Goal: Register for event/course

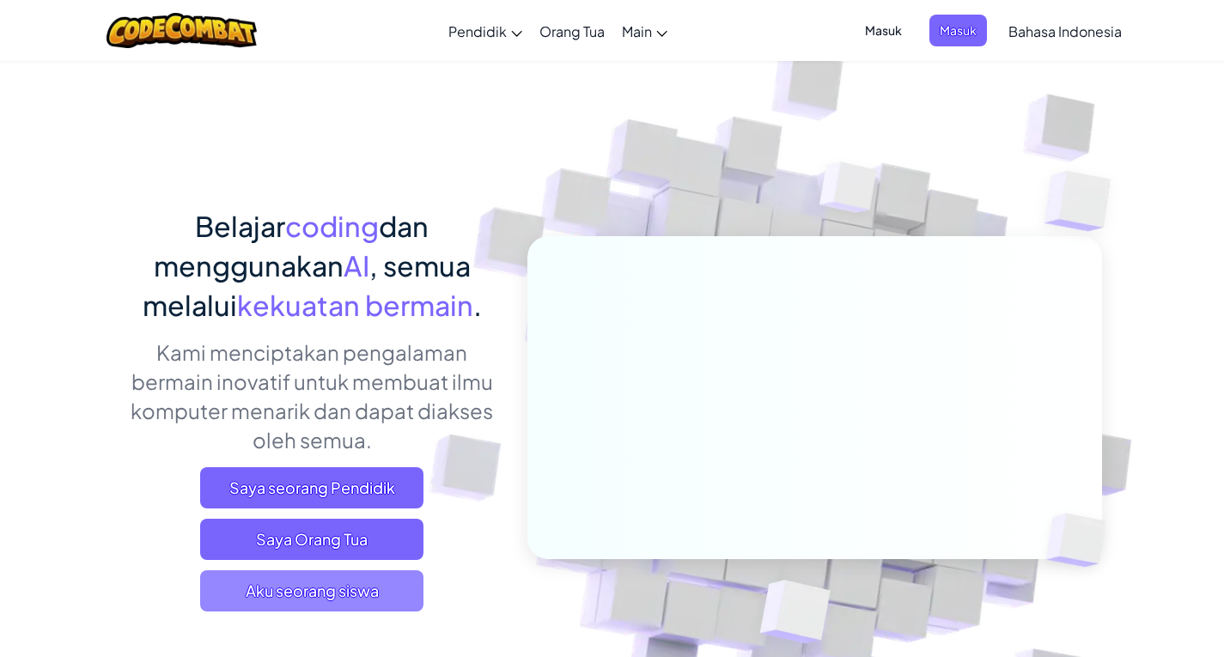
click at [398, 601] on span "Aku seorang siswa" at bounding box center [311, 590] width 223 height 41
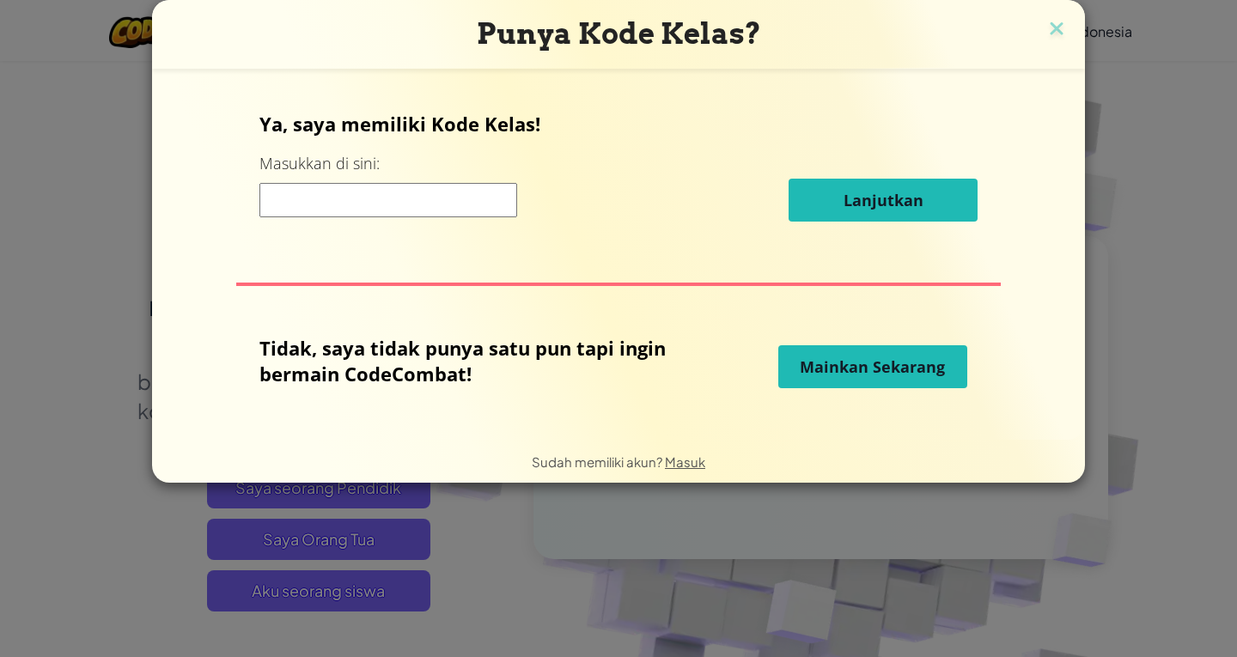
click at [853, 349] on button "Mainkan Sekarang" at bounding box center [872, 366] width 189 height 43
click at [869, 400] on div "Ya, saya memiliki Kode Kelas! Masukkan di sini: Lanjutkan Tidak, saya tidak pun…" at bounding box center [618, 254] width 899 height 337
click at [863, 357] on span "Mainkan Sekarang" at bounding box center [872, 367] width 145 height 21
click at [857, 370] on span "Mainkan Sekarang" at bounding box center [872, 367] width 145 height 21
click at [857, 367] on span "Mainkan Sekarang" at bounding box center [872, 367] width 145 height 21
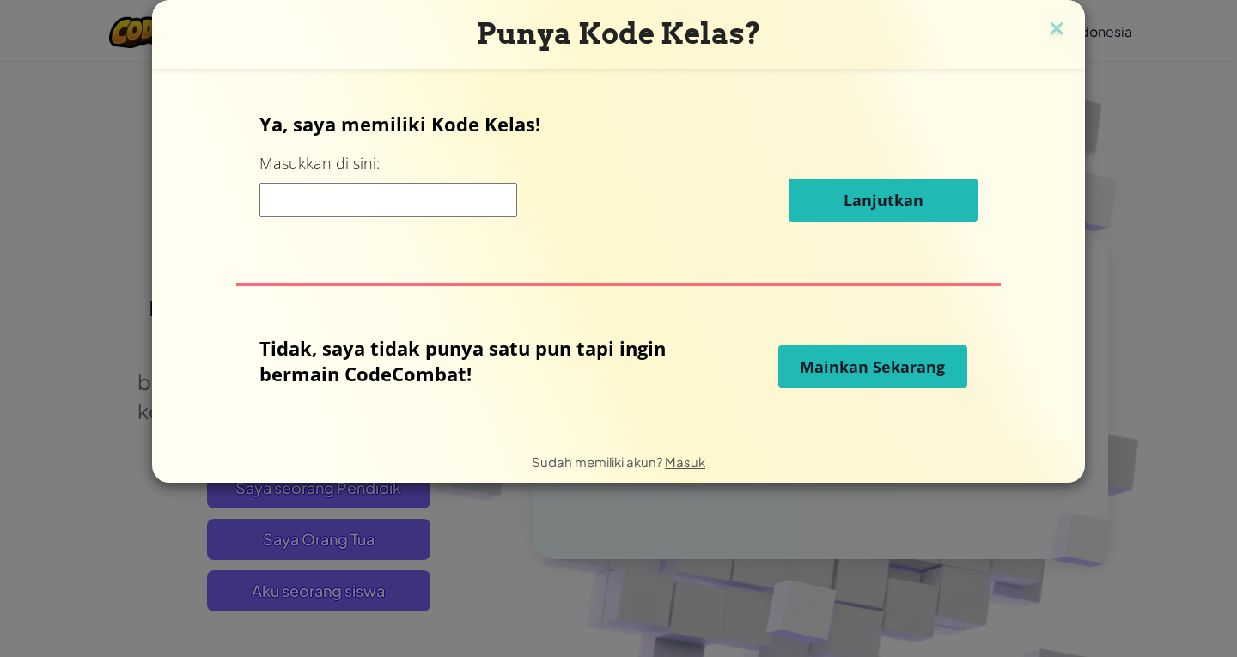
click at [857, 367] on span "Mainkan Sekarang" at bounding box center [872, 367] width 145 height 21
click at [1223, 571] on div "Punya Kode Kelas? Ya, saya memiliki Kode Kelas! Masukkan di sini: Lanjutkan Tid…" at bounding box center [618, 328] width 1237 height 657
